Goal: Task Accomplishment & Management: Use online tool/utility

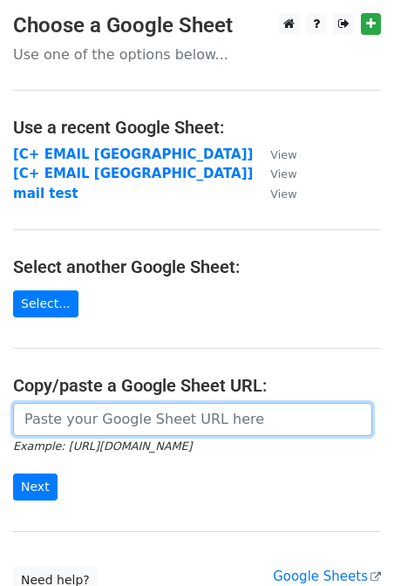
click at [179, 423] on input "url" at bounding box center [192, 419] width 359 height 33
paste input "https://docs.google.com/spreadsheets/d/153V7898gqGtESyzpgV1huJJ2WvukApjvgoyhr4I…"
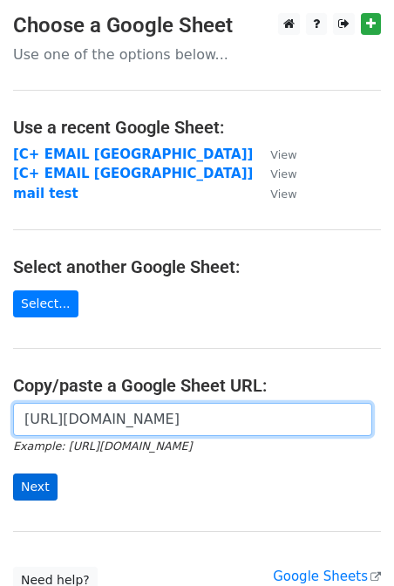
type input "https://docs.google.com/spreadsheets/d/153V7898gqGtESyzpgV1huJJ2WvukApjvgoyhr4I…"
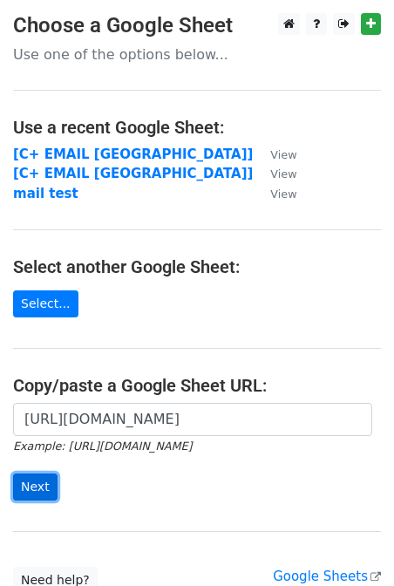
click at [34, 489] on input "Next" at bounding box center [35, 487] width 44 height 27
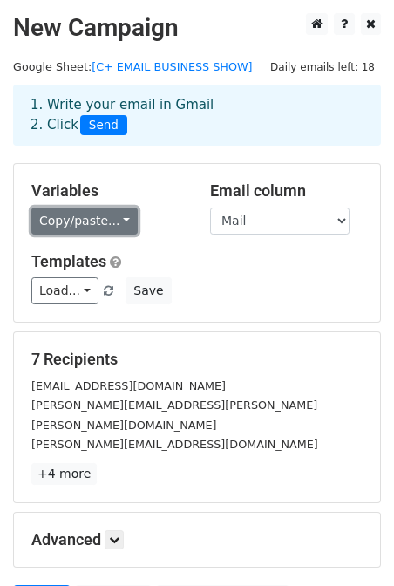
click at [102, 226] on link "Copy/paste..." at bounding box center [84, 221] width 106 height 27
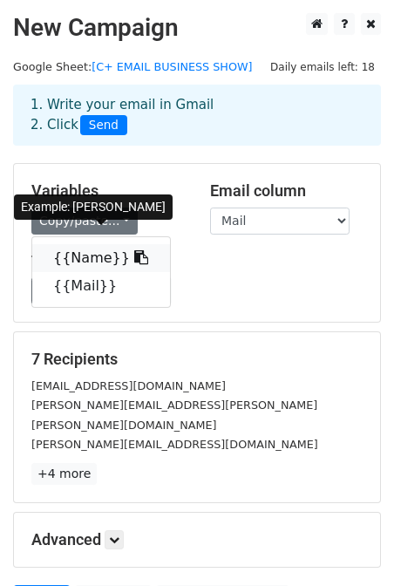
click at [134, 258] on icon at bounding box center [141, 257] width 14 height 14
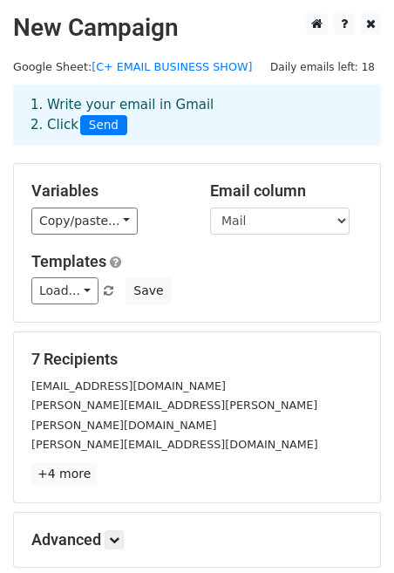
scroll to position [174, 0]
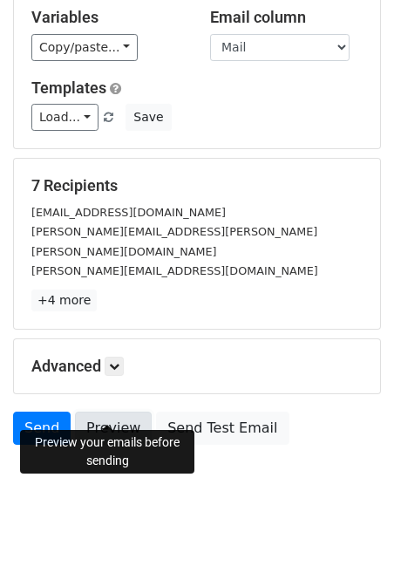
click at [113, 418] on link "Preview" at bounding box center [113, 428] width 77 height 33
click at [124, 412] on link "Preview" at bounding box center [113, 428] width 77 height 33
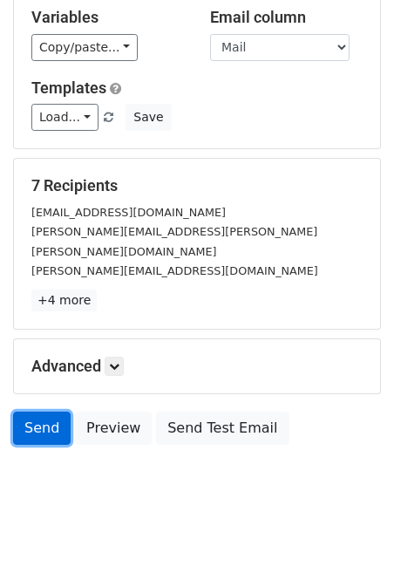
click at [37, 412] on link "Send" at bounding box center [42, 428] width 58 height 33
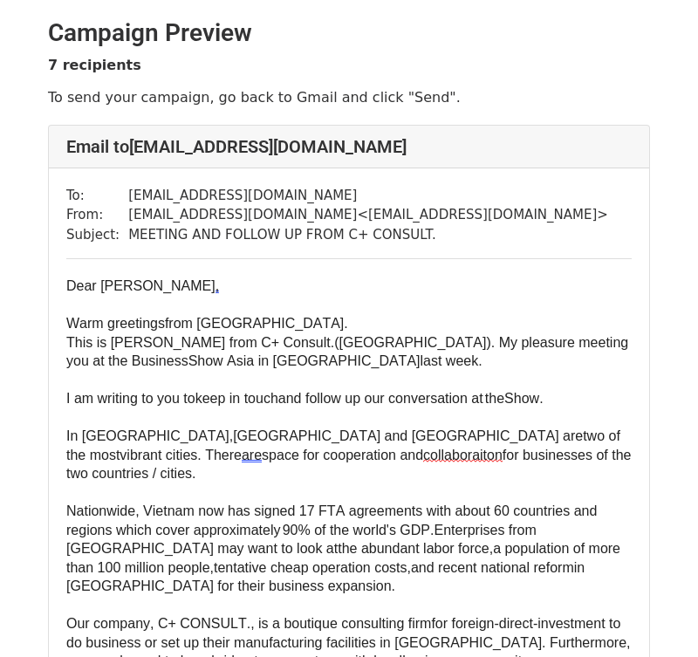
click at [216, 289] on span "Dear Ananda Mandalihan" at bounding box center [140, 285] width 149 height 15
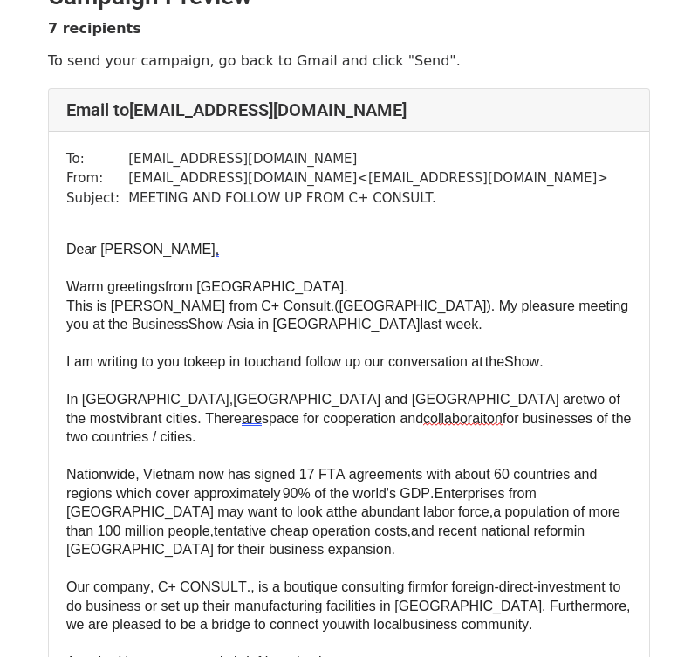
scroll to position [44, 0]
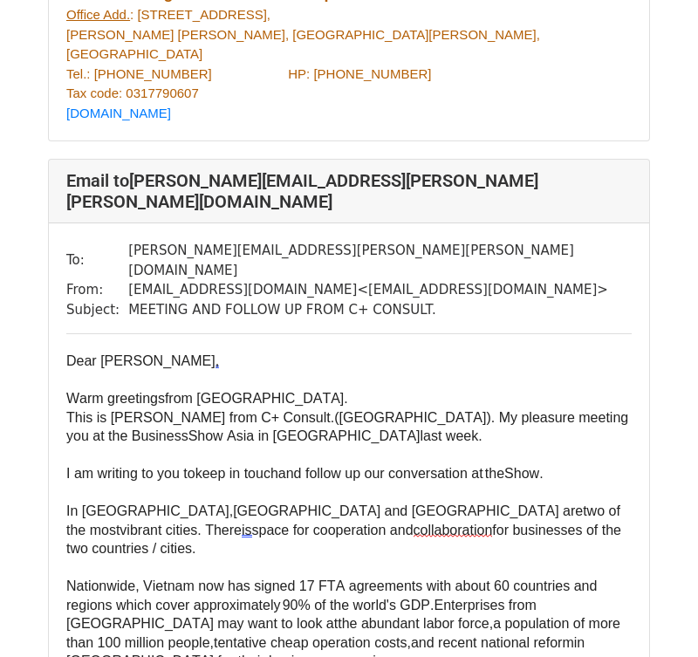
scroll to position [1095, 0]
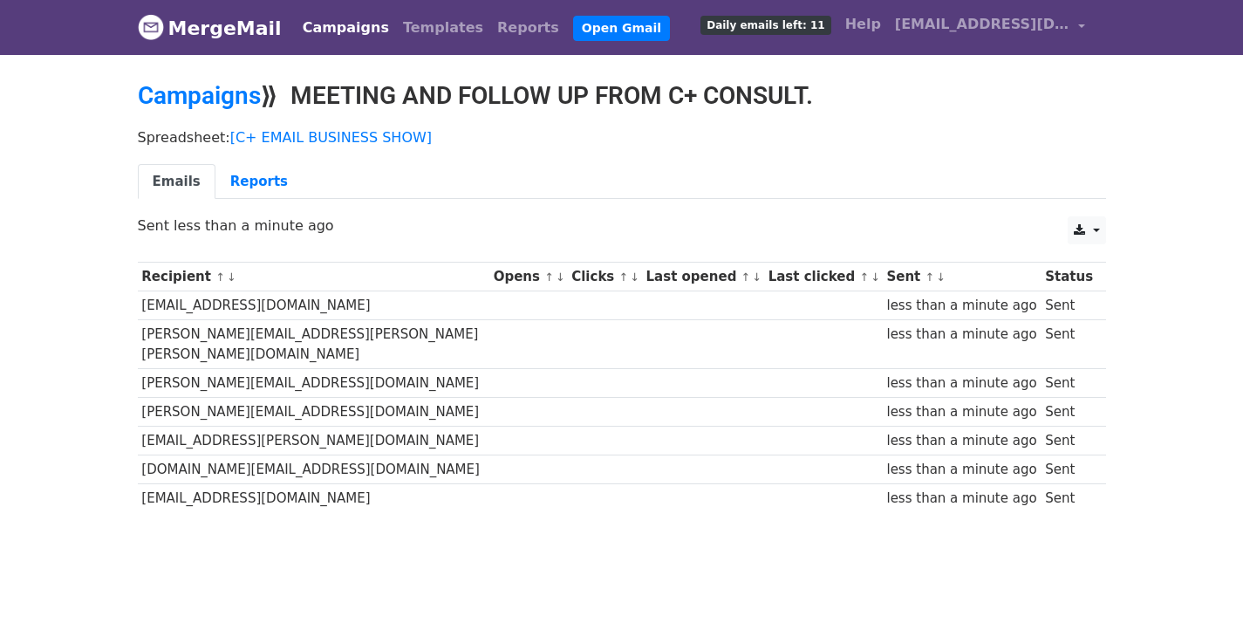
scroll to position [24, 0]
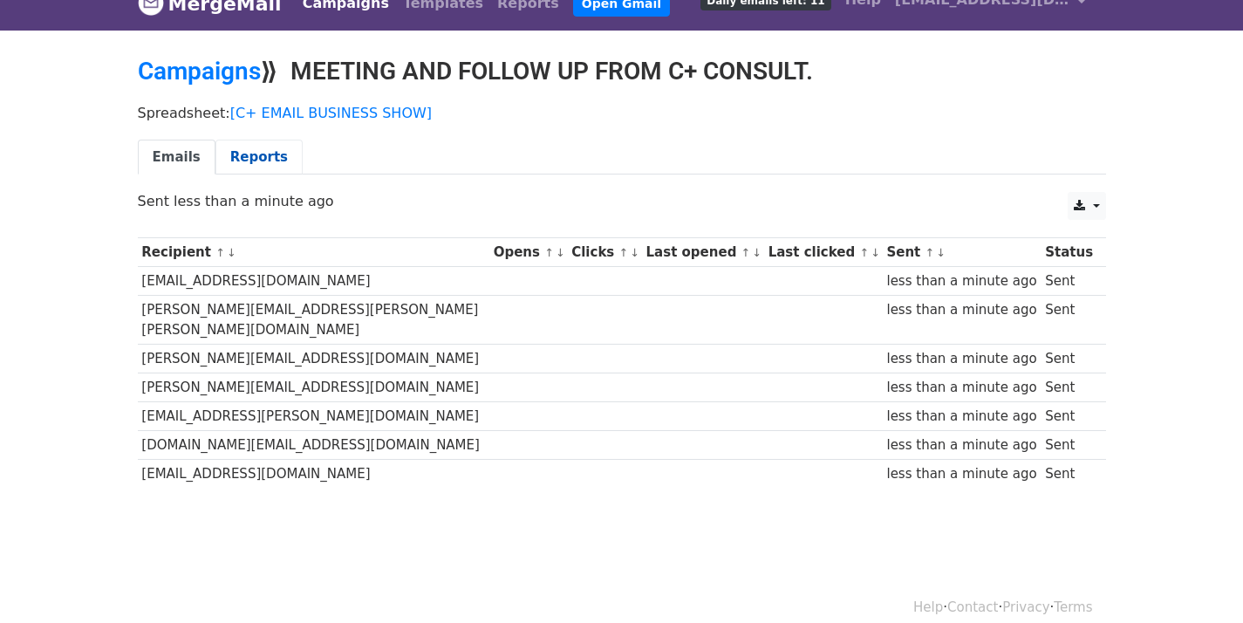
click at [236, 154] on link "Reports" at bounding box center [259, 158] width 87 height 36
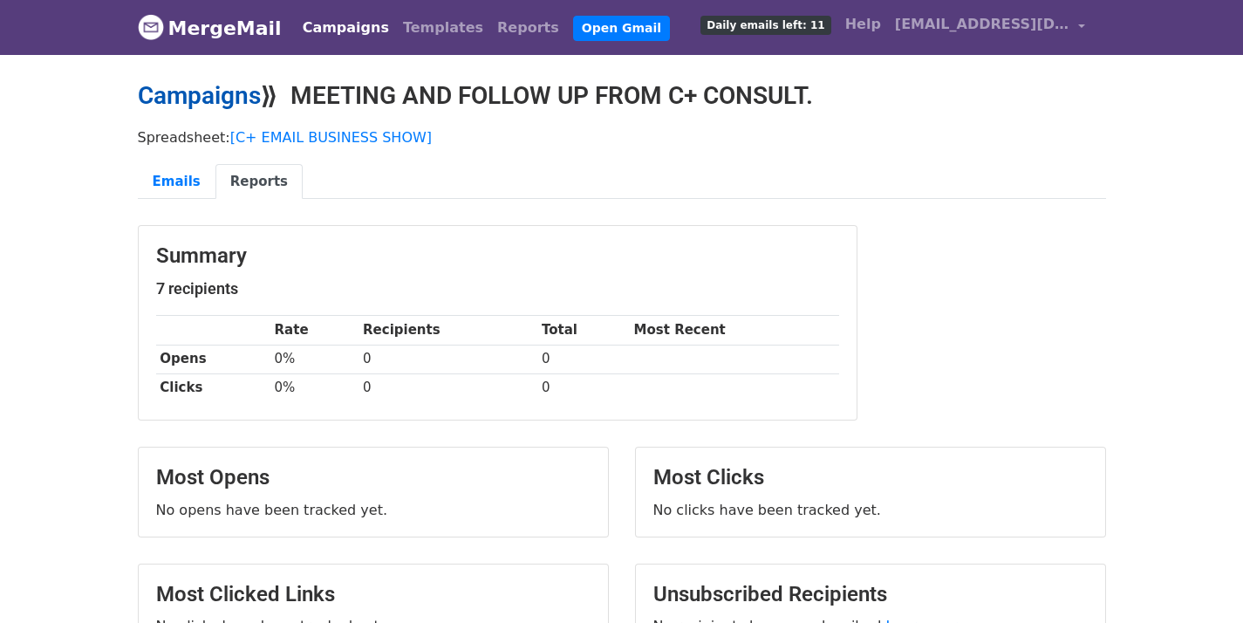
click at [230, 99] on link "Campaigns" at bounding box center [199, 95] width 123 height 29
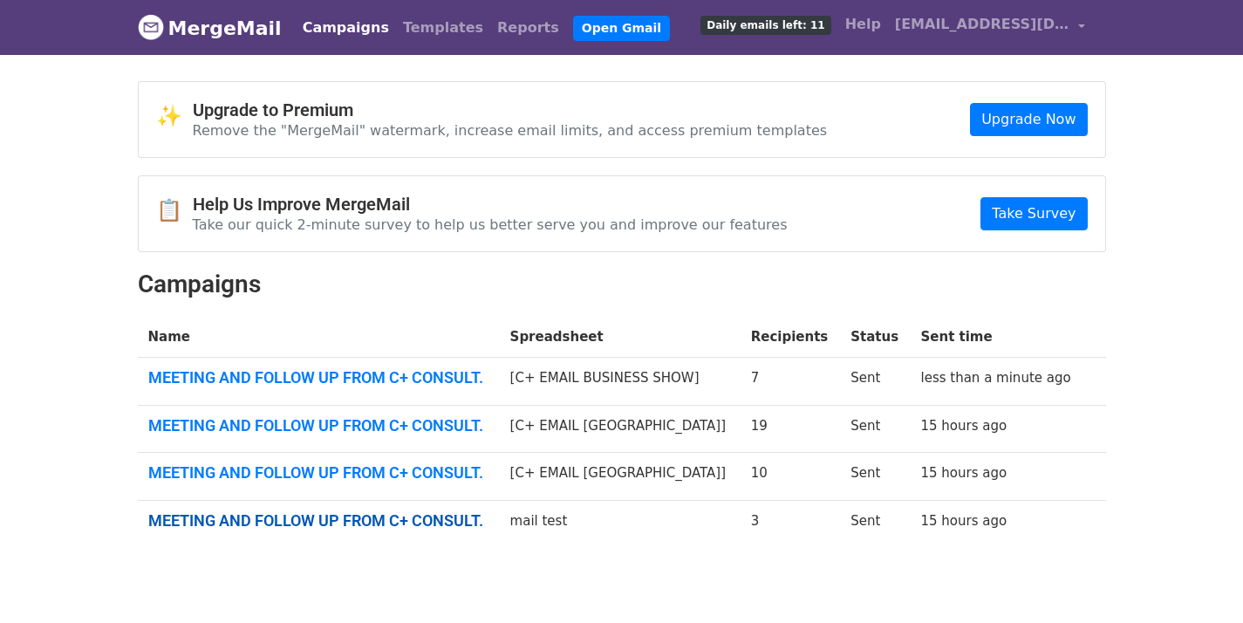
scroll to position [79, 0]
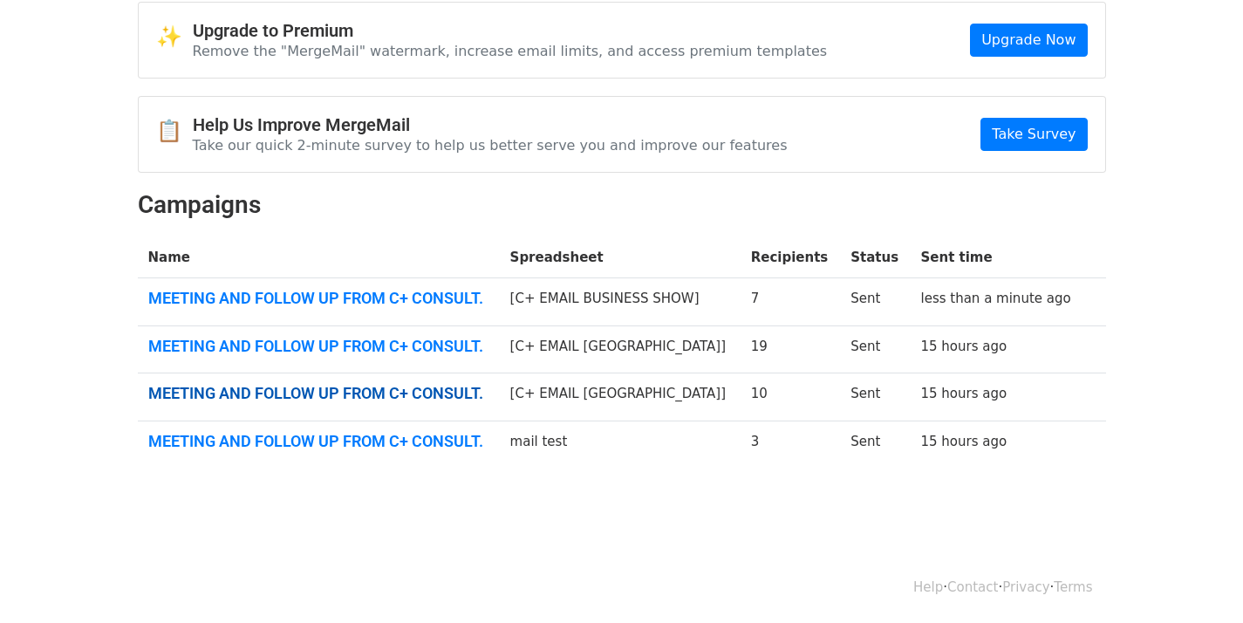
click at [423, 391] on link "MEETING AND FOLLOW UP FROM C+ CONSULT." at bounding box center [318, 393] width 341 height 19
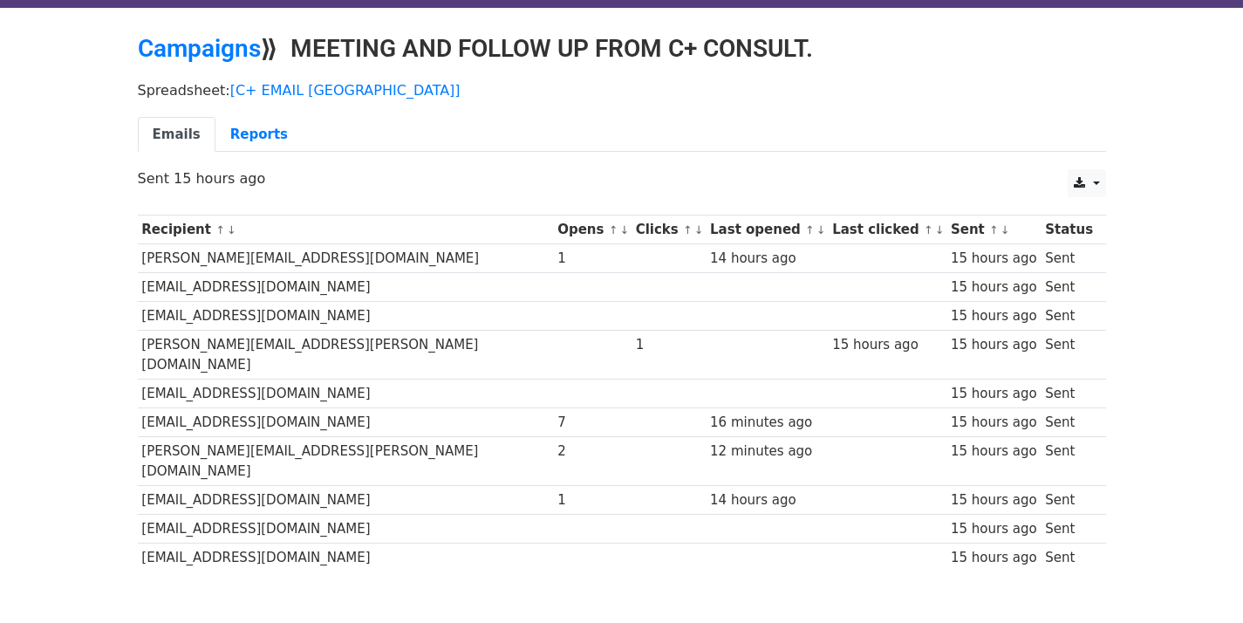
scroll to position [50, 0]
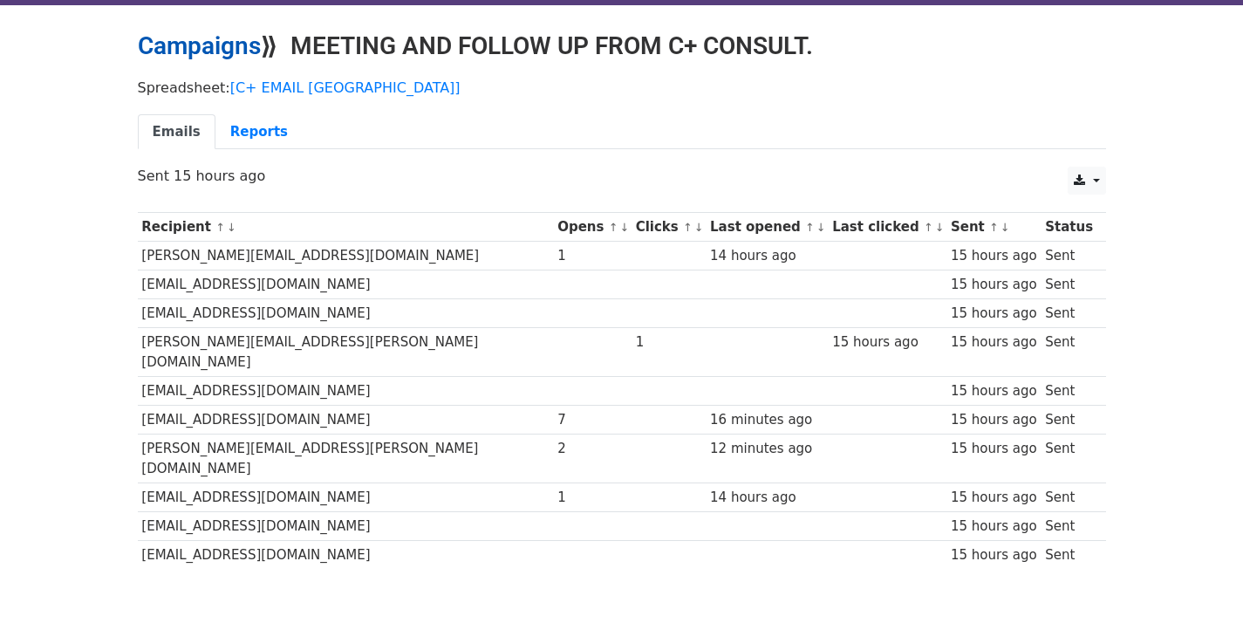
click at [220, 41] on link "Campaigns" at bounding box center [199, 45] width 123 height 29
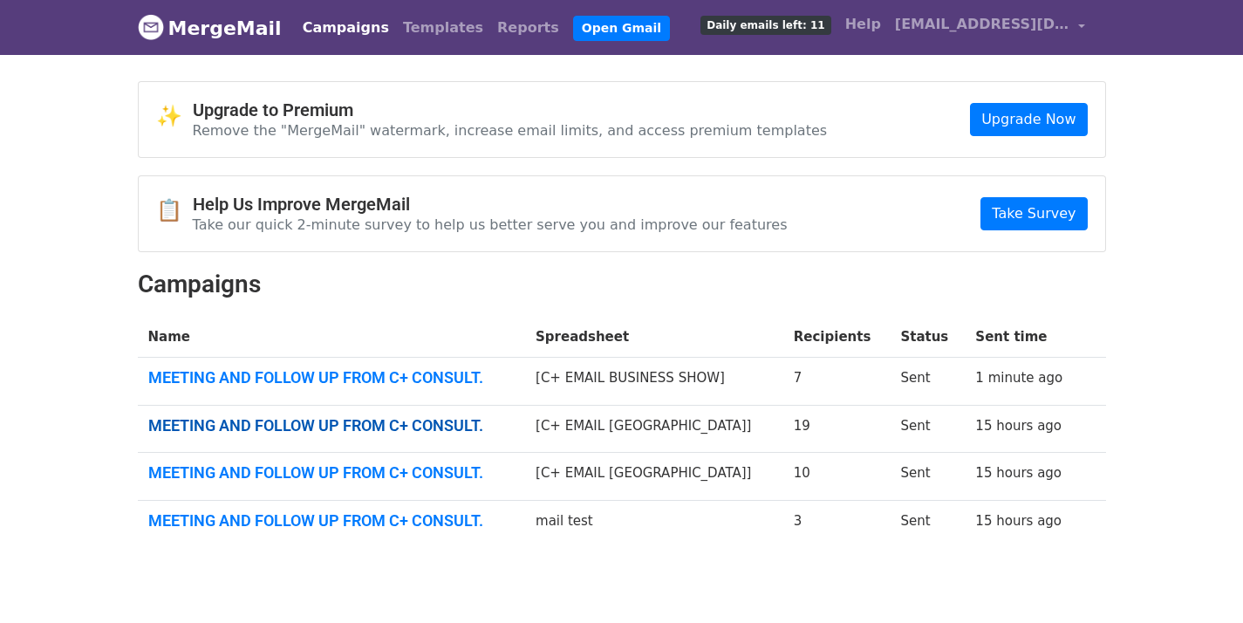
click at [436, 422] on link "MEETING AND FOLLOW UP FROM C+ CONSULT." at bounding box center [331, 425] width 367 height 19
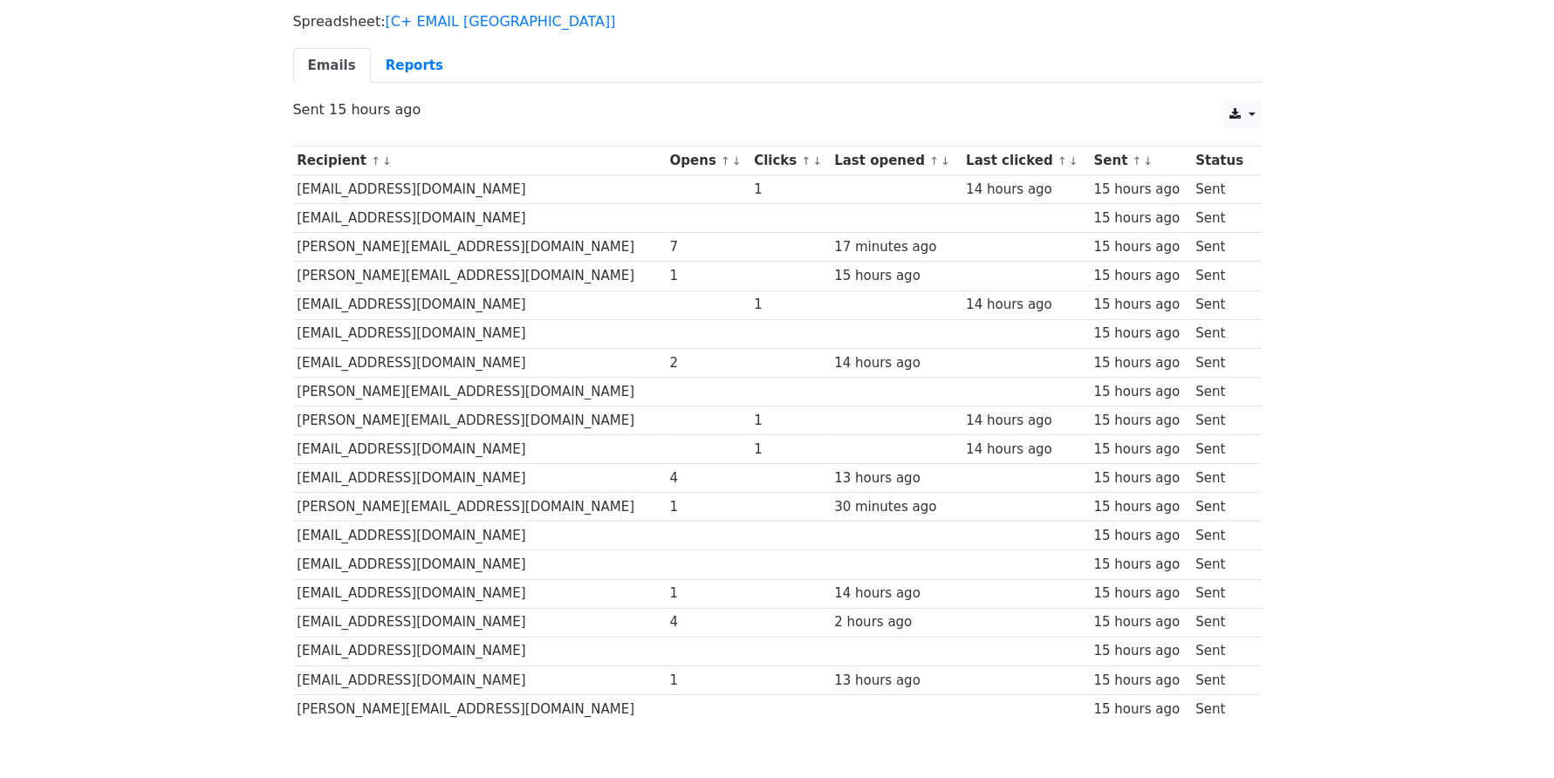
scroll to position [111, 0]
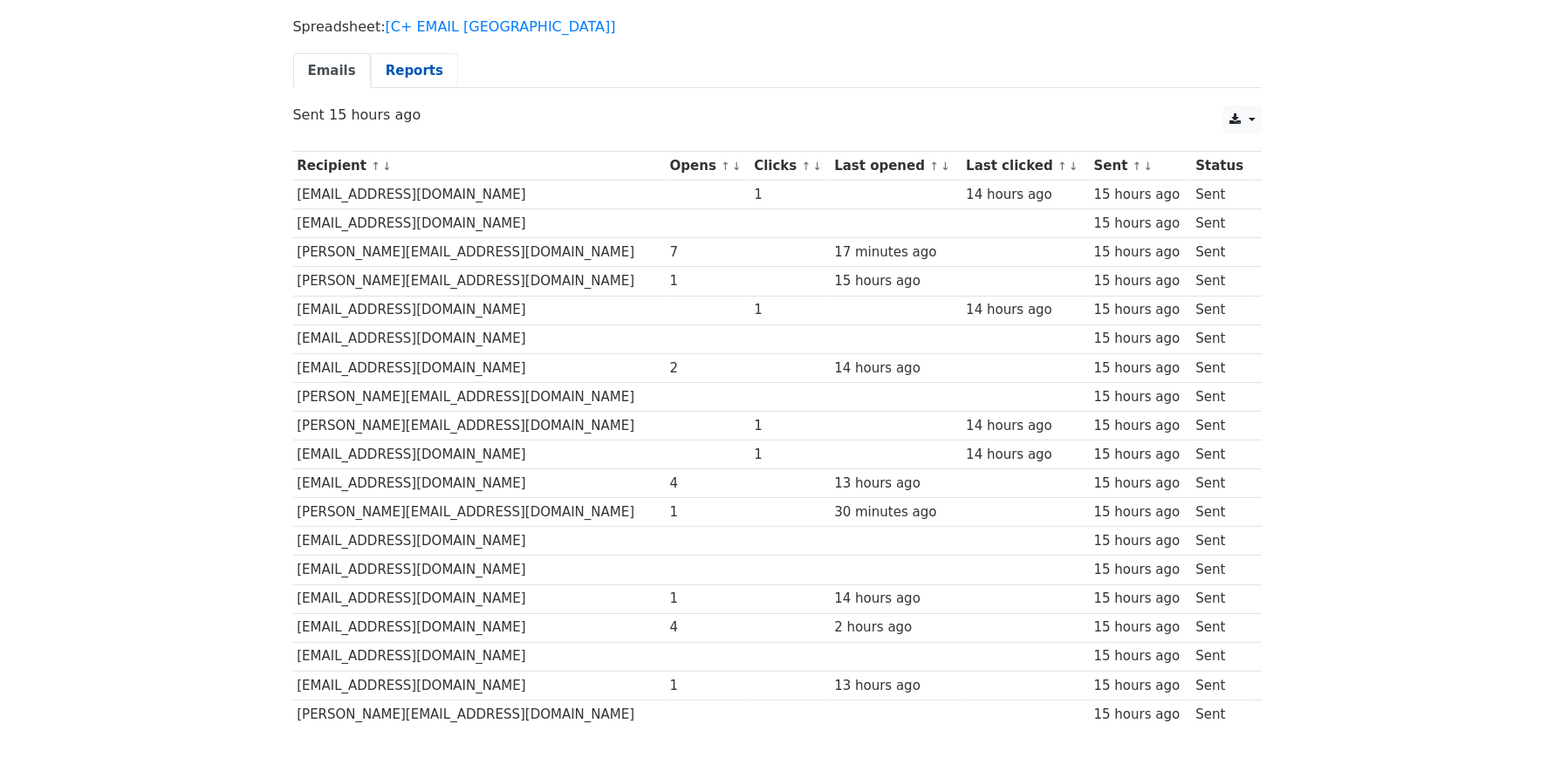
click at [396, 65] on link "Reports" at bounding box center [414, 71] width 87 height 36
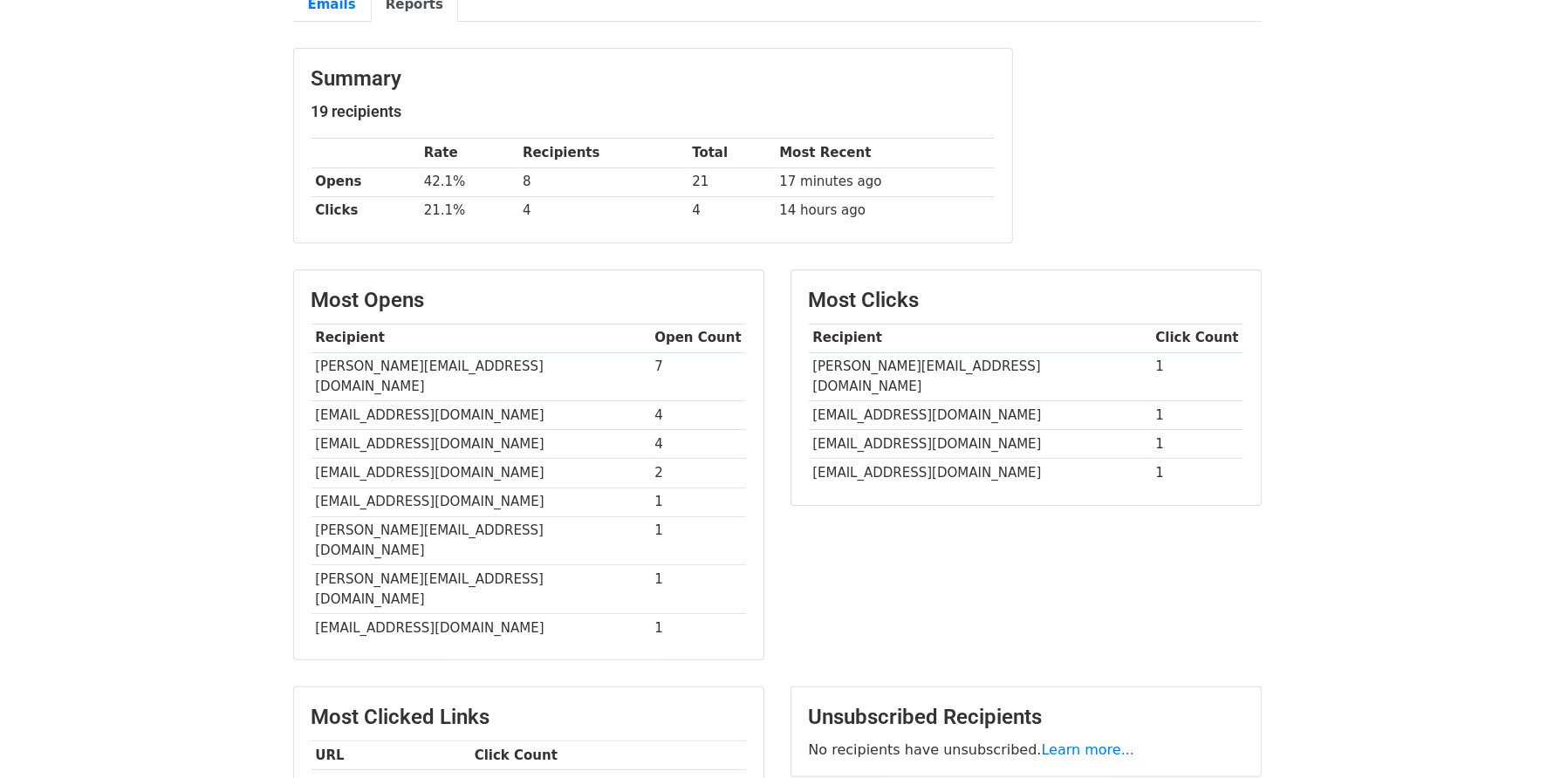
scroll to position [140, 0]
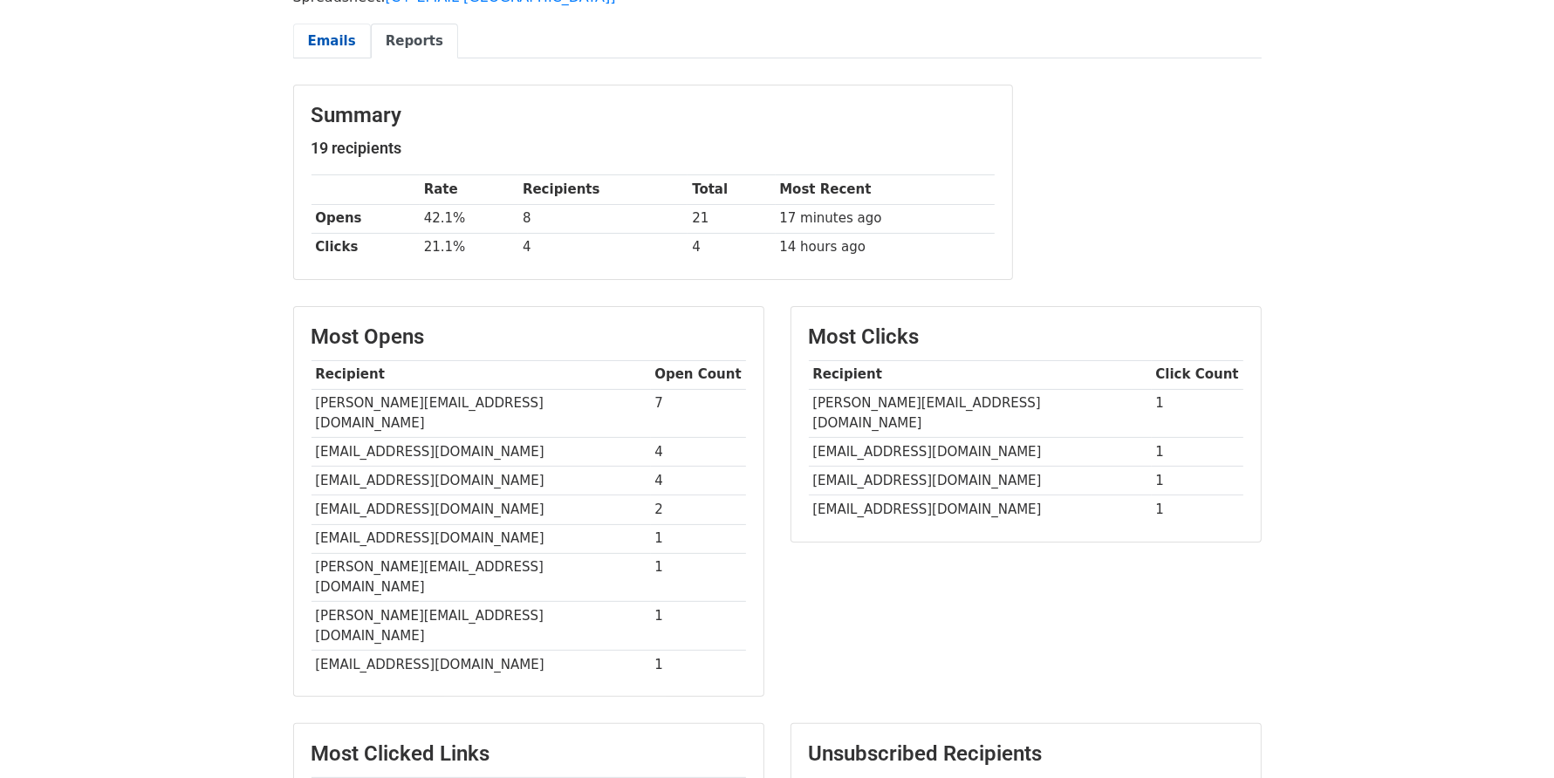
click at [332, 44] on link "Emails" at bounding box center [332, 42] width 78 height 36
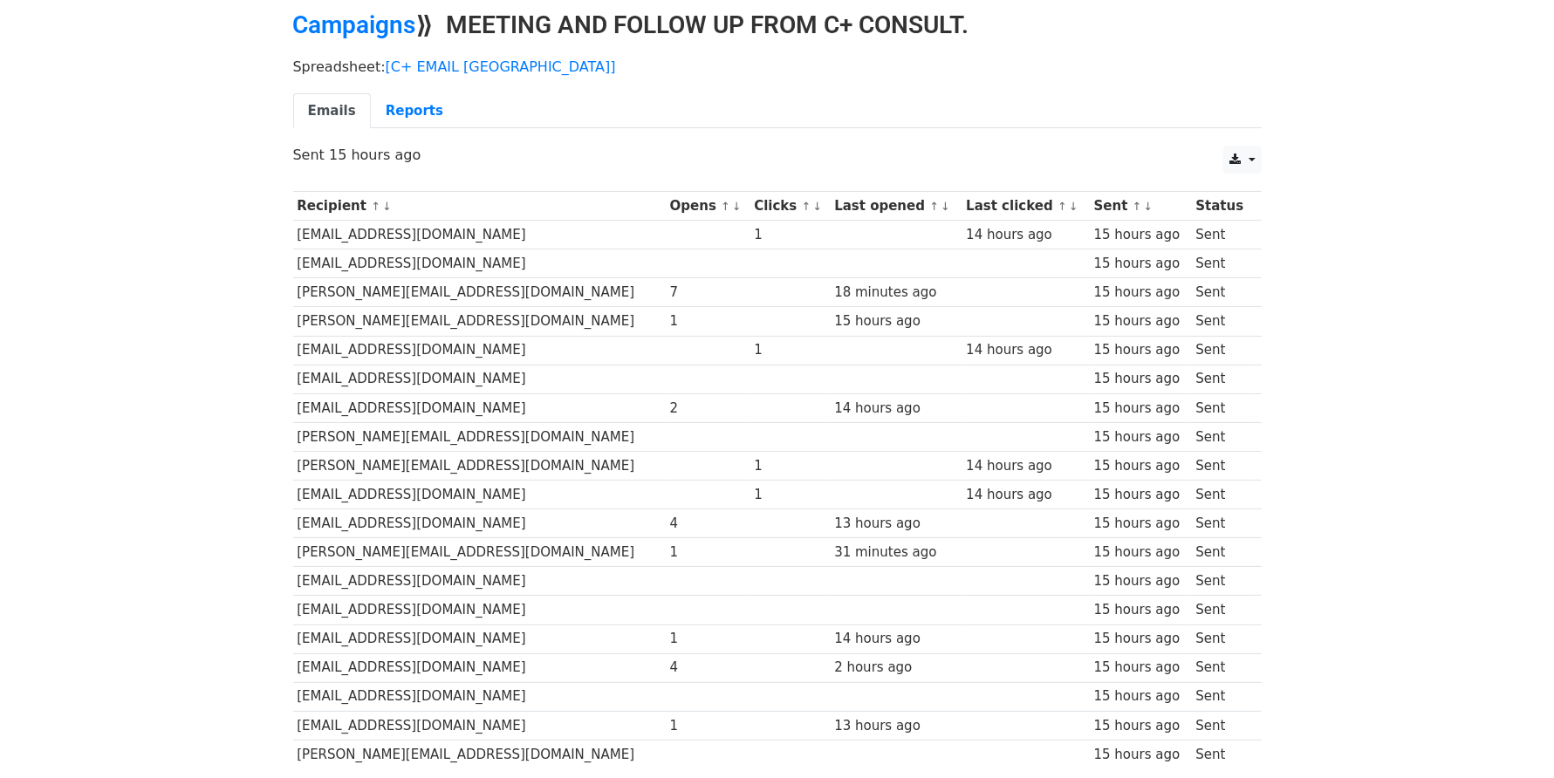
scroll to position [70, 0]
click at [367, 21] on link "Campaigns" at bounding box center [354, 25] width 123 height 29
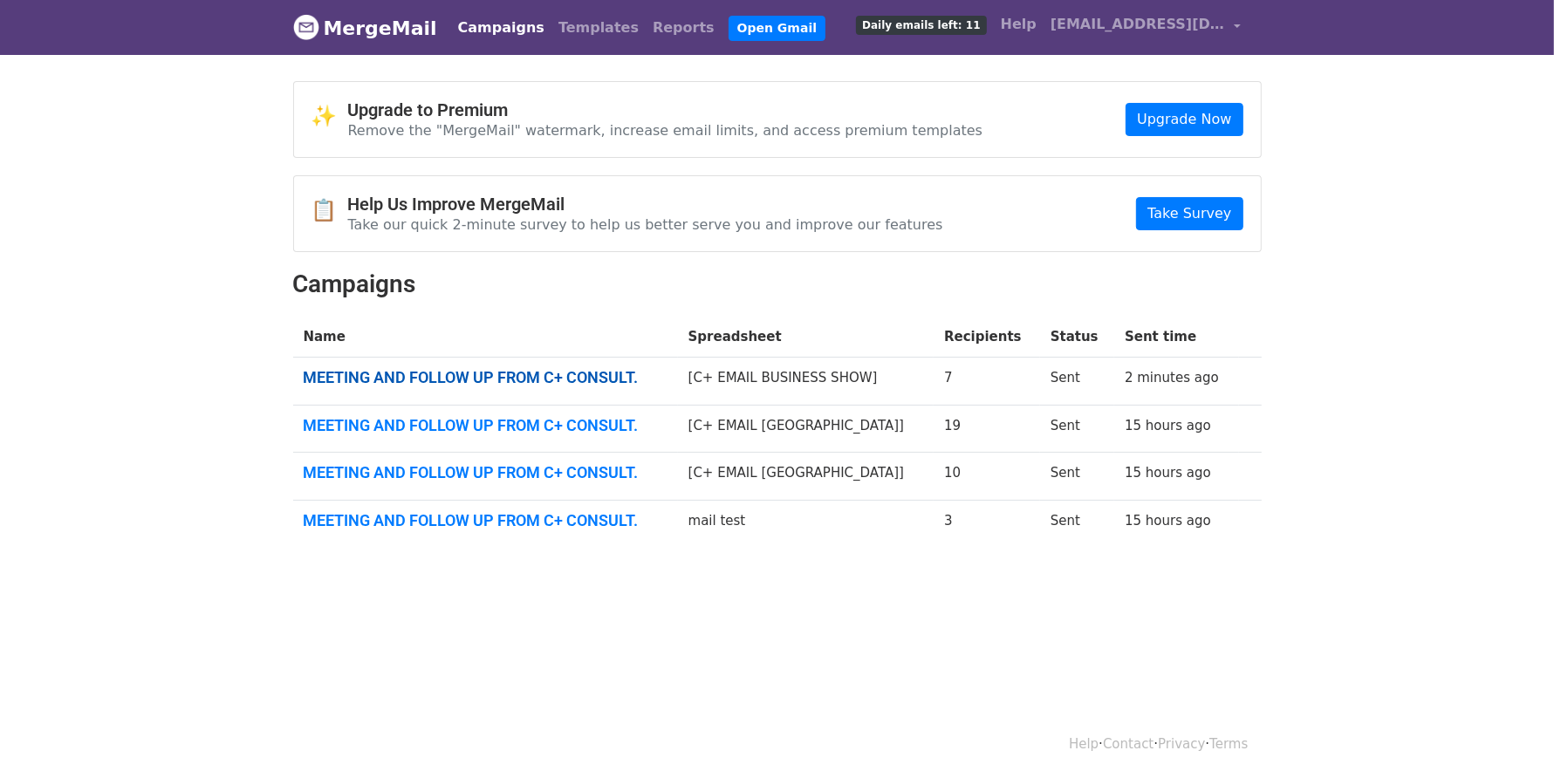
click at [531, 375] on link "MEETING AND FOLLOW UP FROM C+ CONSULT." at bounding box center [486, 377] width 364 height 19
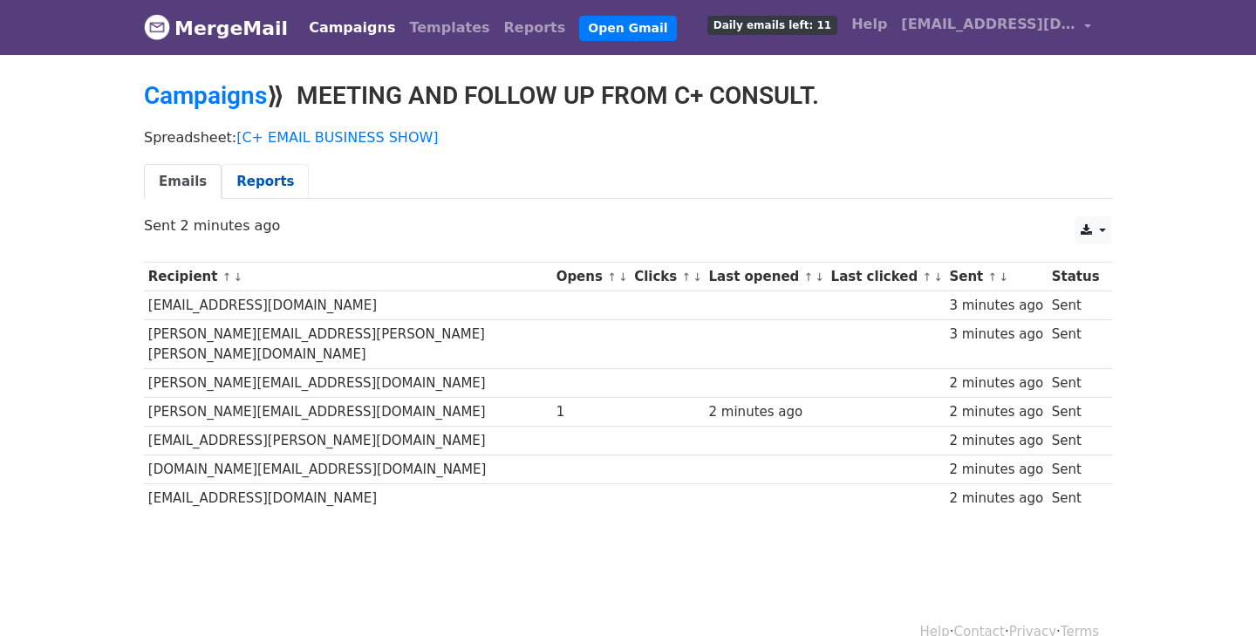
click at [251, 186] on link "Reports" at bounding box center [265, 182] width 87 height 36
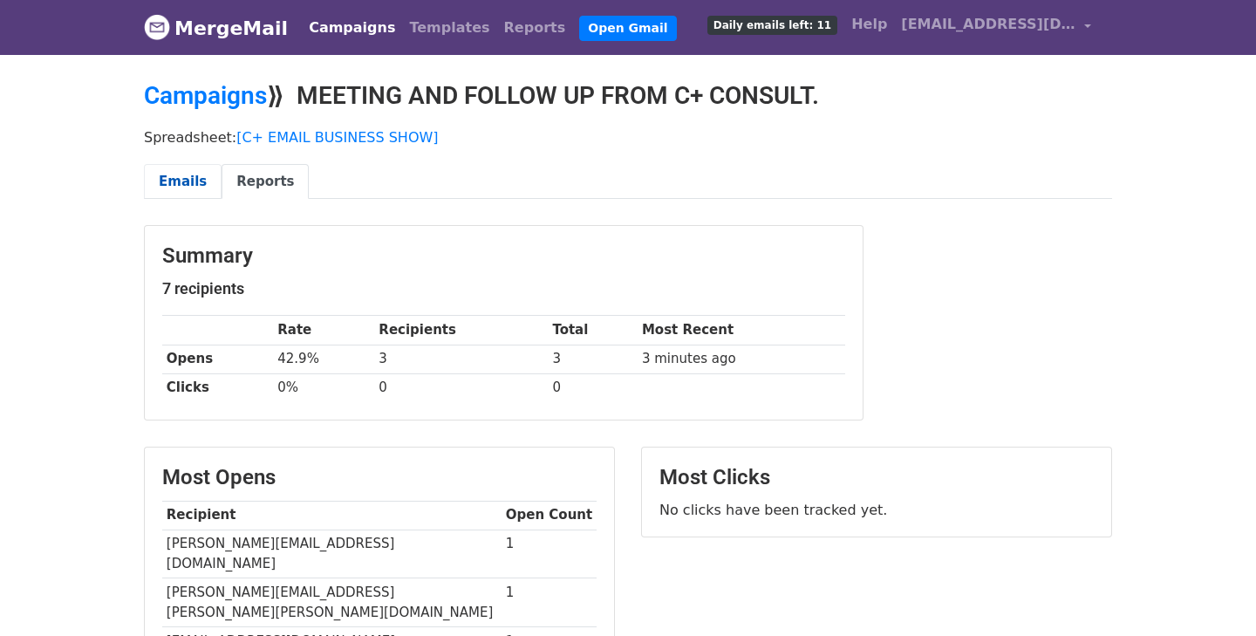
click at [188, 181] on link "Emails" at bounding box center [183, 182] width 78 height 36
